Goal: Navigation & Orientation: Go to known website

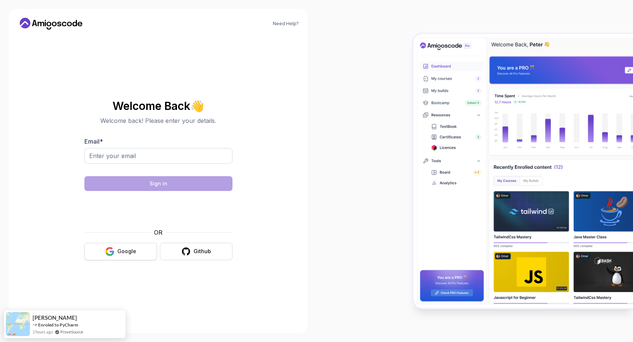
click at [116, 254] on button "Google" at bounding box center [120, 251] width 73 height 17
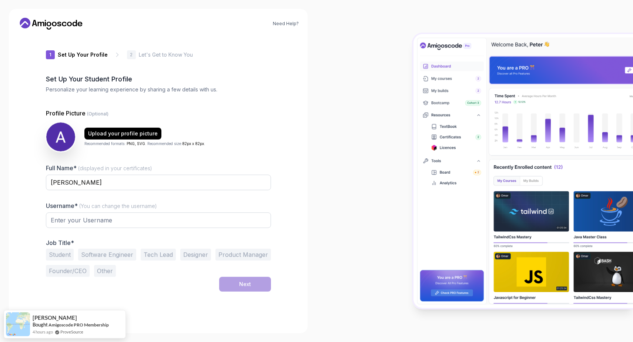
type input "brightotterf2c8c"
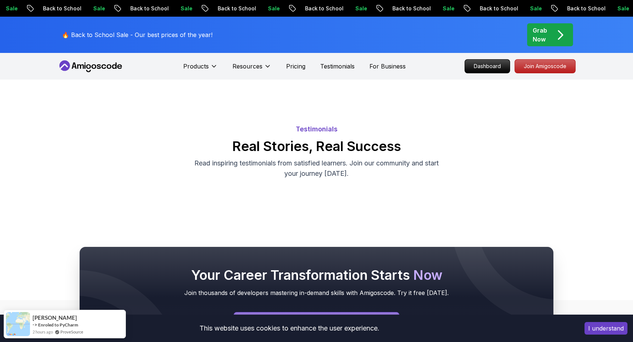
click at [81, 69] on icon at bounding box center [90, 66] width 67 height 12
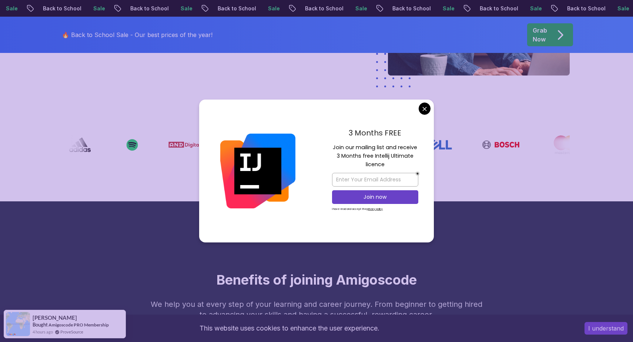
scroll to position [243, 0]
